Goal: Use online tool/utility: Utilize a website feature to perform a specific function

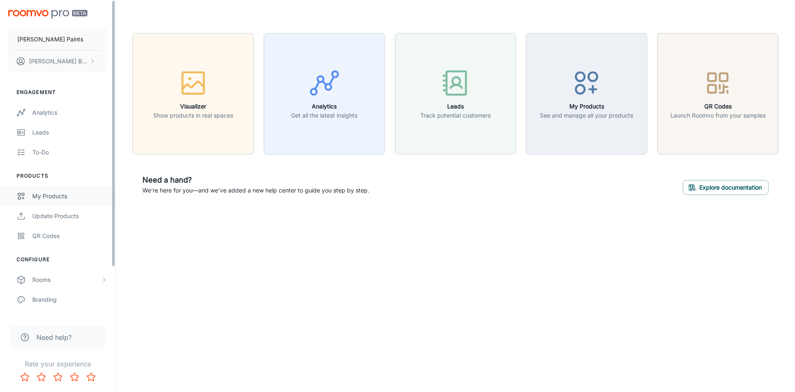
click at [62, 199] on div "My Products" at bounding box center [69, 196] width 75 height 9
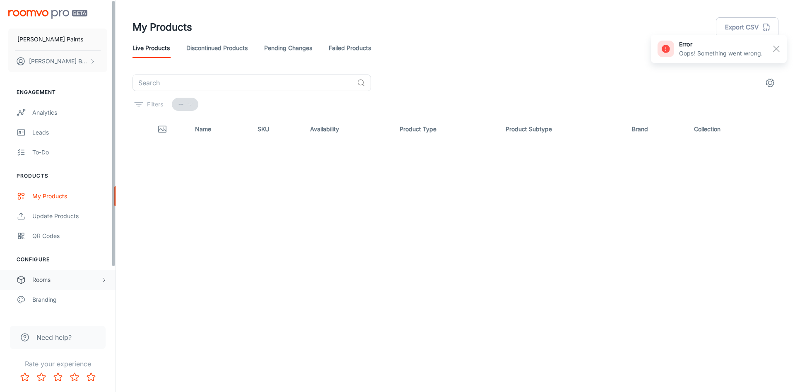
click at [68, 278] on div "Rooms" at bounding box center [66, 279] width 68 height 9
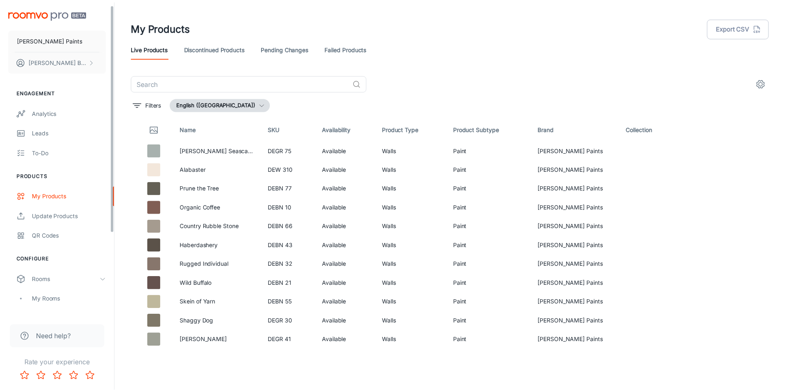
scroll to position [117, 0]
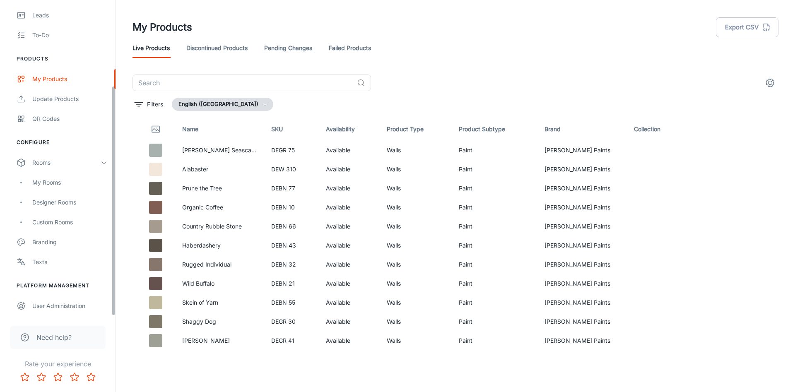
drag, startPoint x: 112, startPoint y: 196, endPoint x: 104, endPoint y: 305, distance: 109.2
click at [104, 305] on div "[PERSON_NAME] Paints [PERSON_NAME] Engagement Analytics Leads To-do Products My…" at bounding box center [57, 158] width 115 height 316
click at [68, 224] on div "Custom Rooms" at bounding box center [69, 222] width 75 height 9
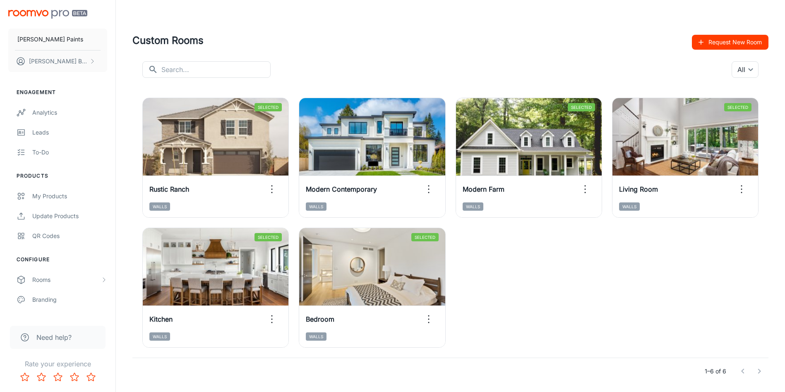
scroll to position [26, 0]
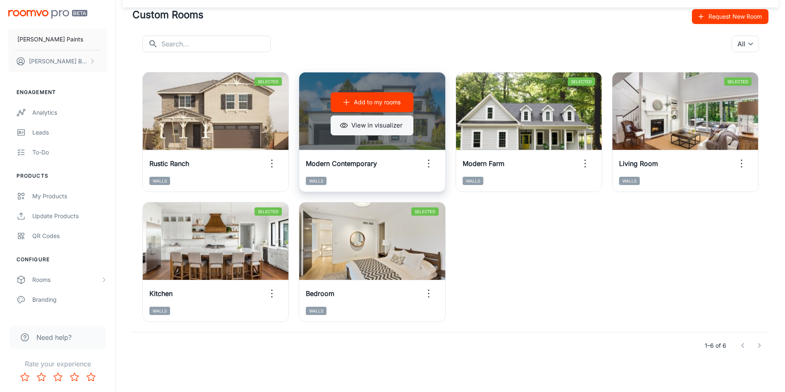
click at [385, 130] on button "View in visualizer" at bounding box center [372, 125] width 83 height 20
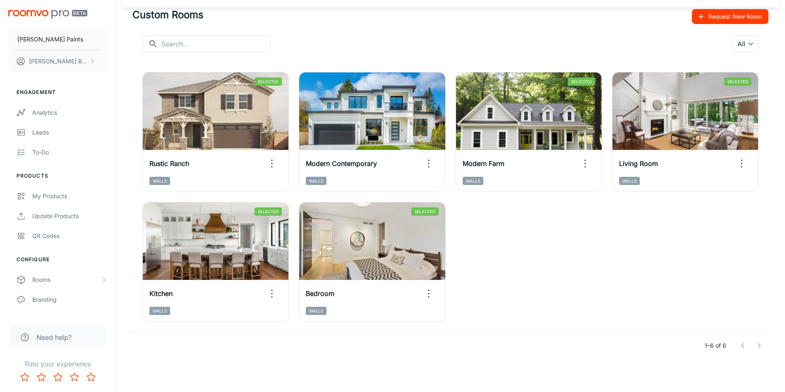
click at [617, 271] on div "Selected Remove room View in visualizer Rustic Ranch Walls Add to my rooms View…" at bounding box center [445, 197] width 646 height 270
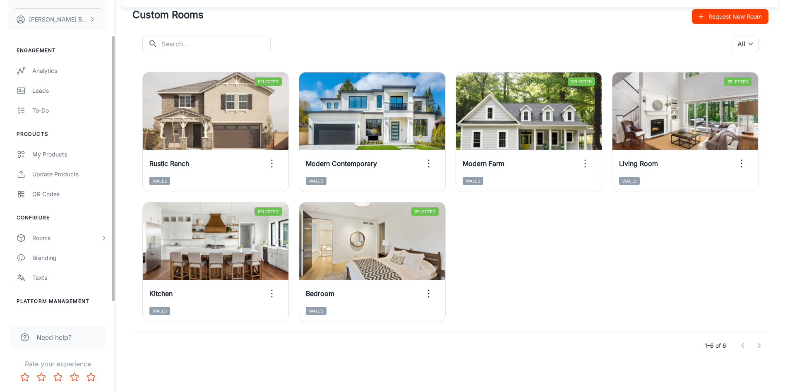
scroll to position [58, 0]
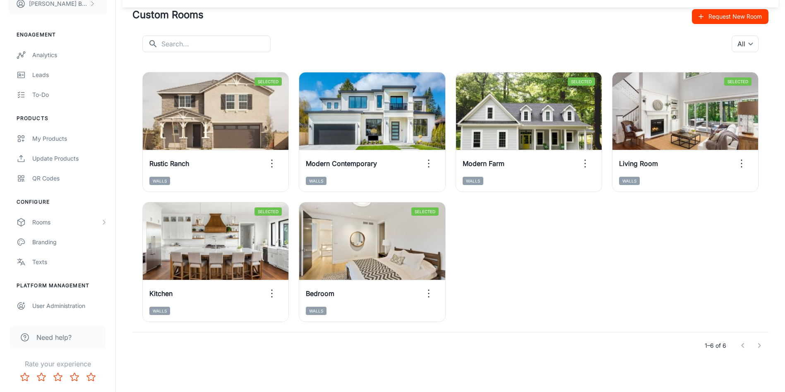
drag, startPoint x: 113, startPoint y: 247, endPoint x: 119, endPoint y: 314, distance: 67.7
click at [119, 319] on div "[PERSON_NAME] Paints [PERSON_NAME] Engagement Analytics Leads To-do Products My…" at bounding box center [392, 183] width 785 height 418
click at [107, 220] on div "Rooms" at bounding box center [57, 222] width 115 height 20
click at [76, 280] on div "Custom Rooms" at bounding box center [69, 281] width 75 height 9
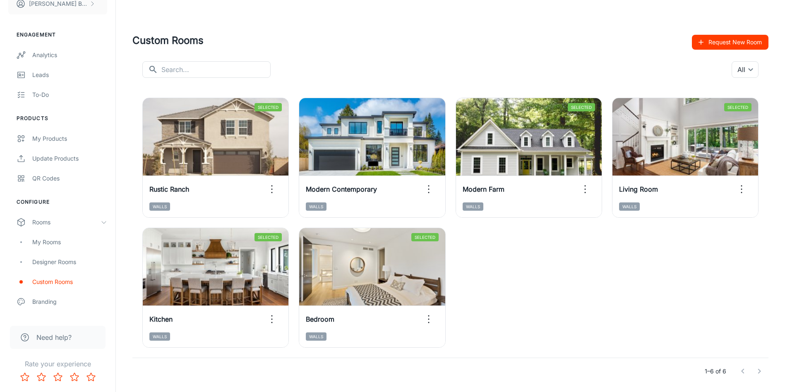
click at [596, 248] on div "Selected Remove room View in visualizer Rustic Ranch Walls Add to my rooms View…" at bounding box center [445, 223] width 646 height 270
click at [63, 235] on div "My Rooms" at bounding box center [57, 242] width 115 height 20
